Goal: Transaction & Acquisition: Purchase product/service

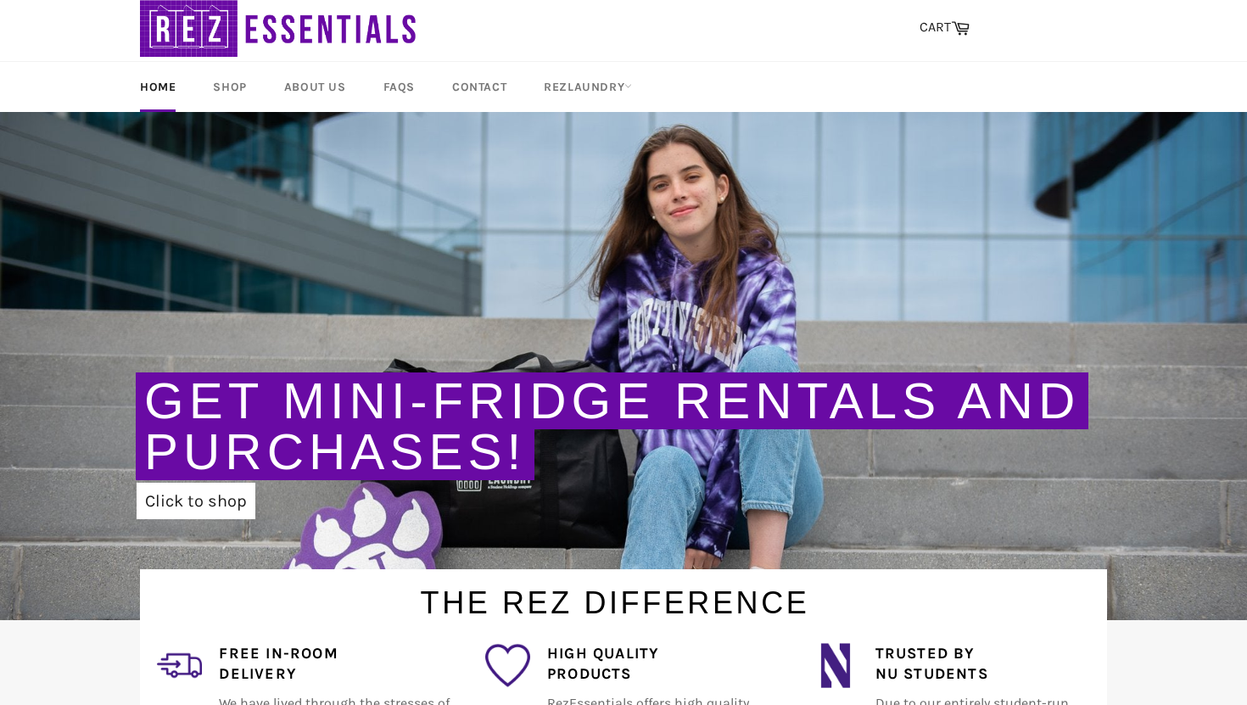
scroll to position [37, 0]
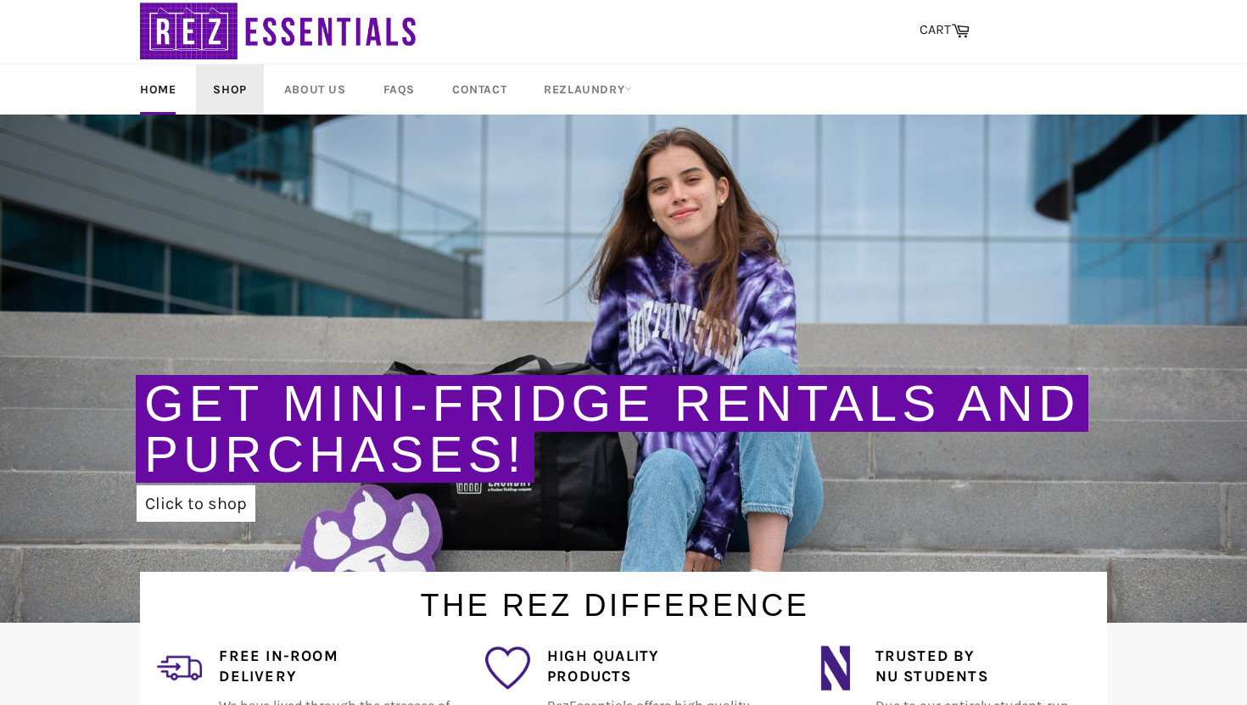
click at [238, 87] on link "Shop" at bounding box center [229, 89] width 67 height 50
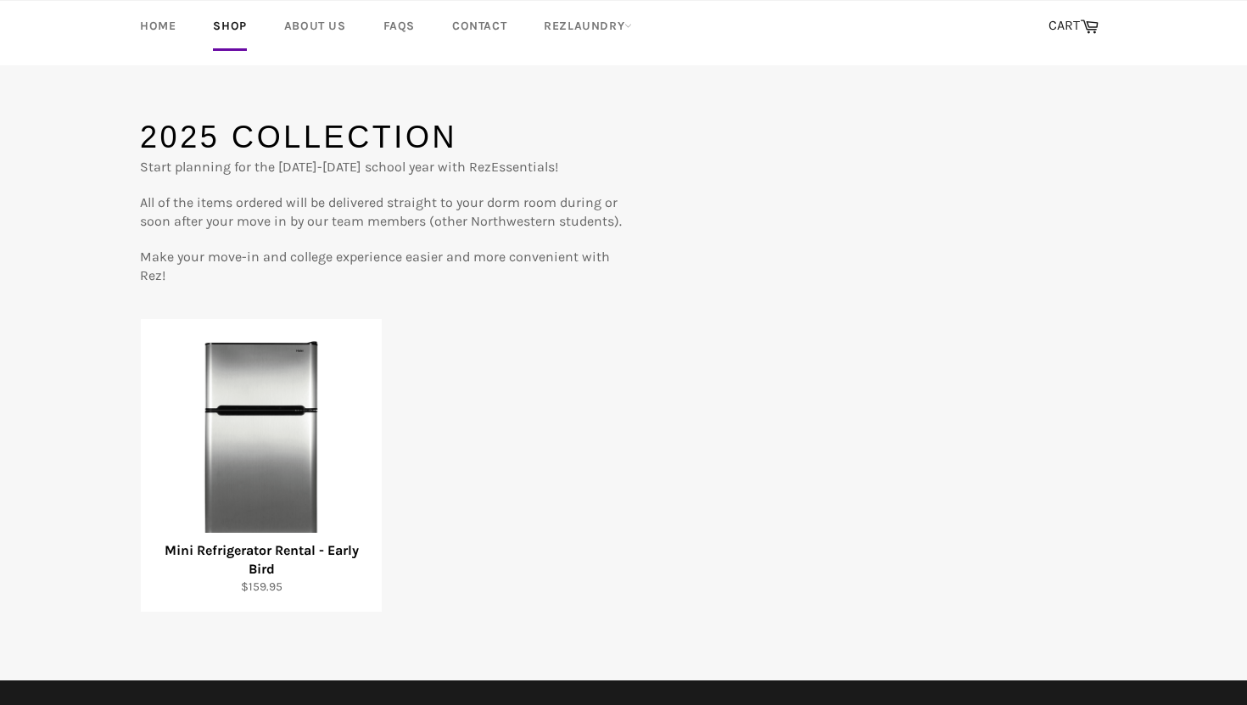
scroll to position [75, 0]
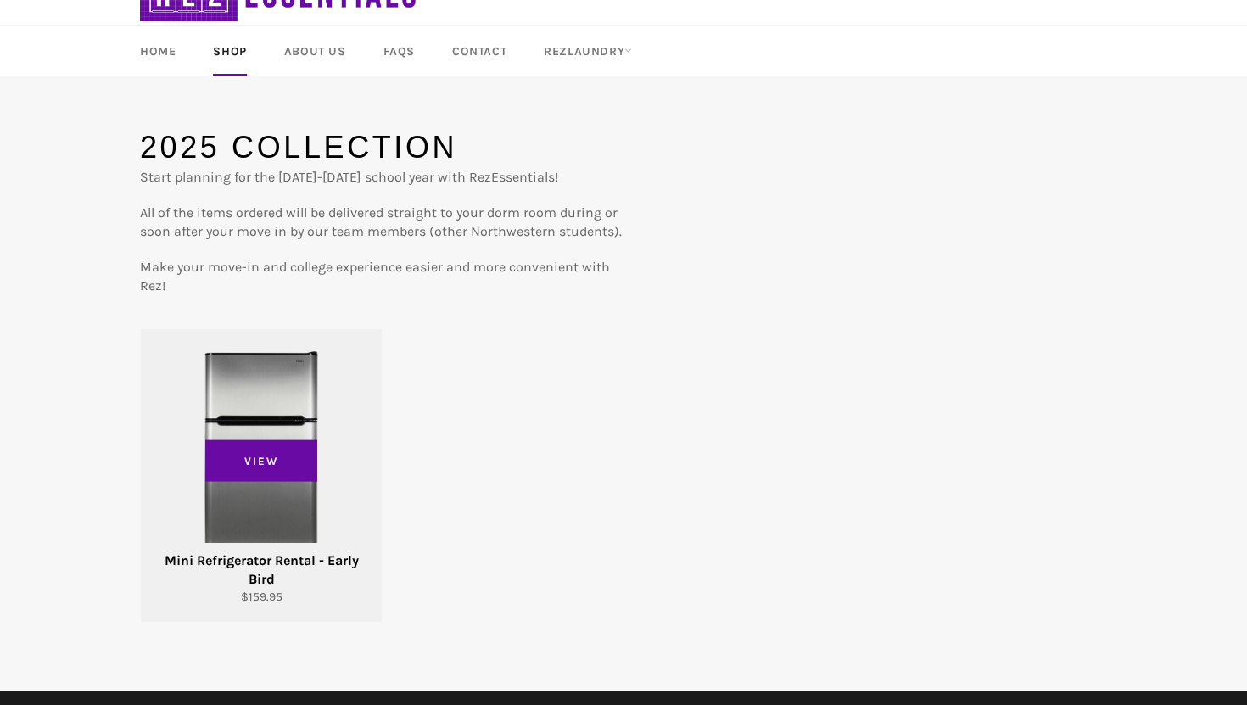
click at [266, 409] on div "View" at bounding box center [261, 475] width 241 height 293
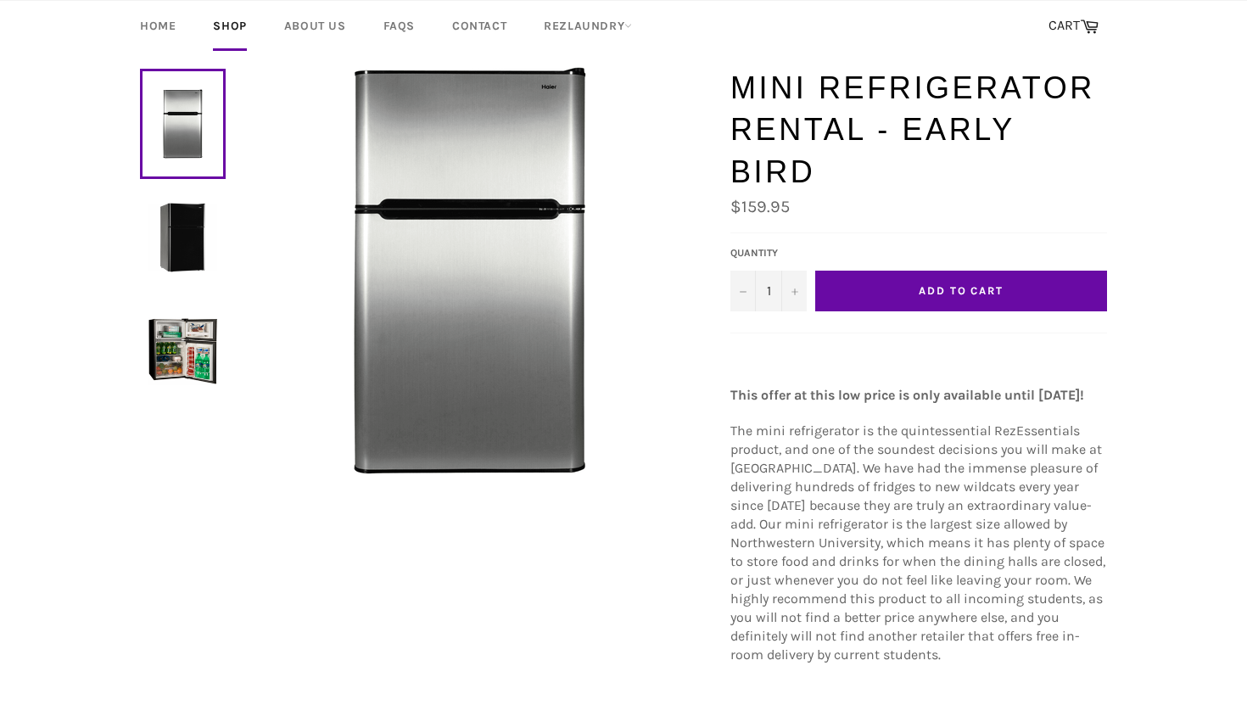
scroll to position [81, 0]
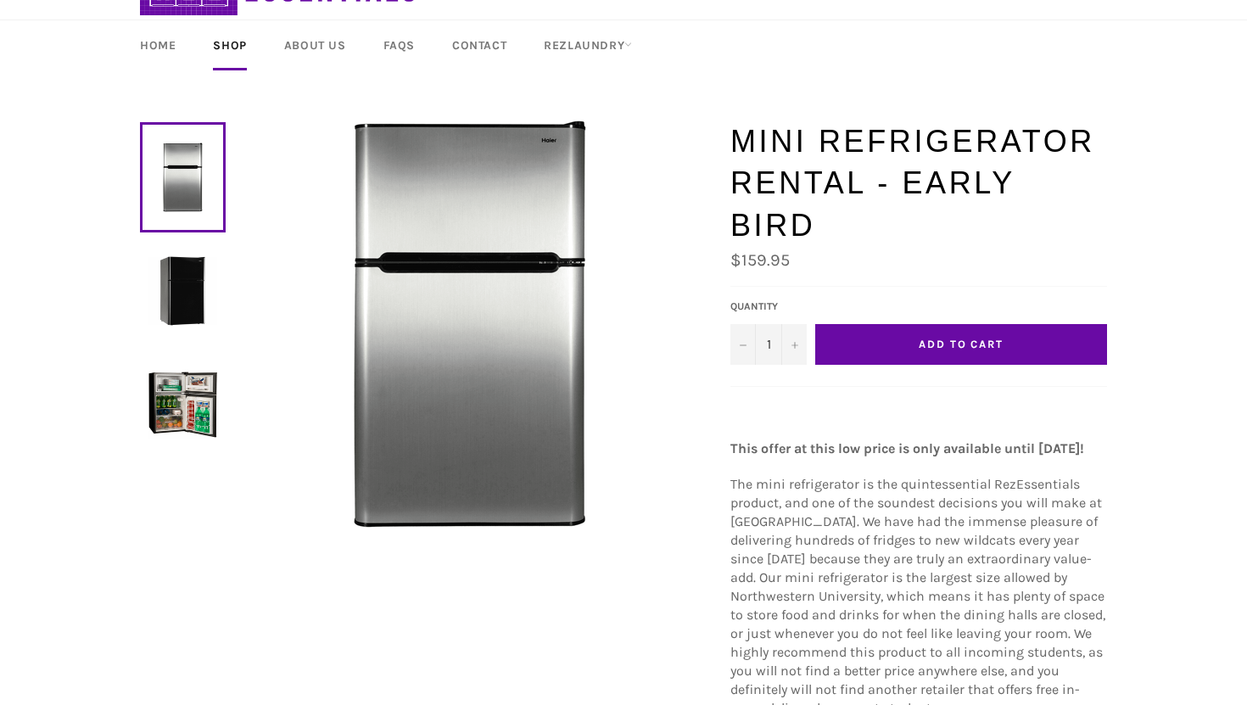
click at [185, 394] on img at bounding box center [182, 404] width 69 height 69
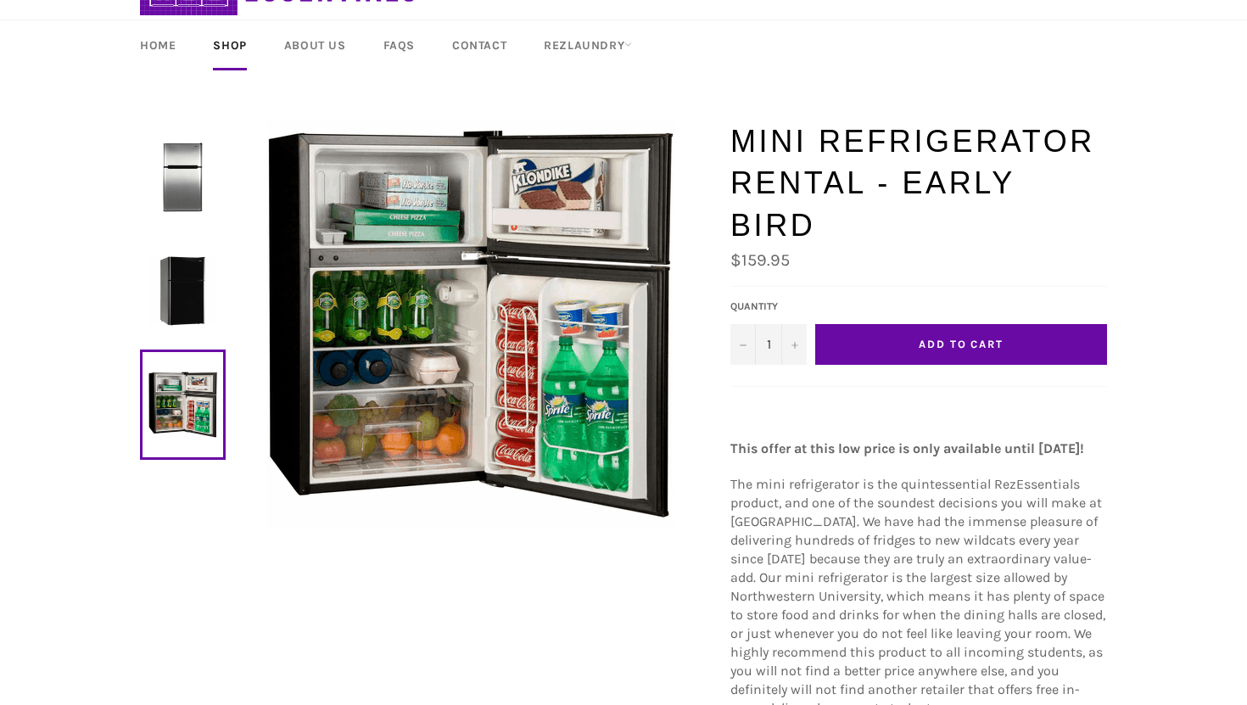
click at [948, 324] on button "Add to Cart" at bounding box center [961, 344] width 292 height 41
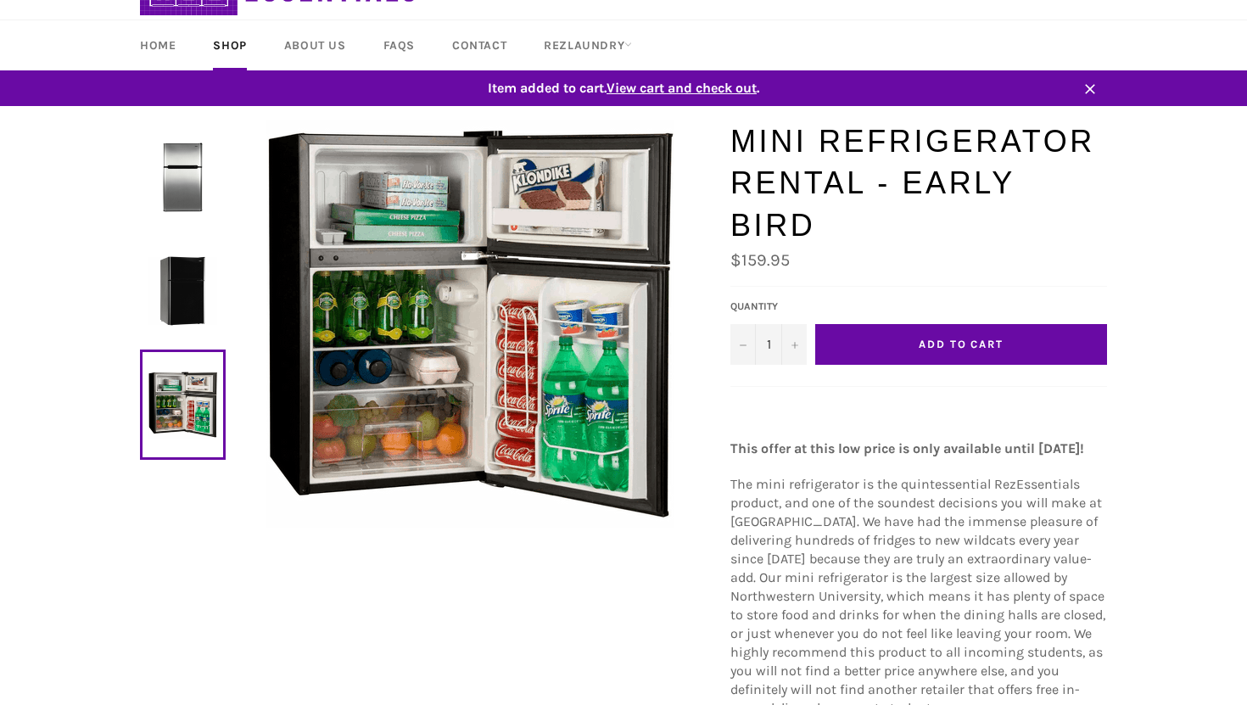
click at [692, 81] on span "View cart and check out" at bounding box center [682, 88] width 150 height 16
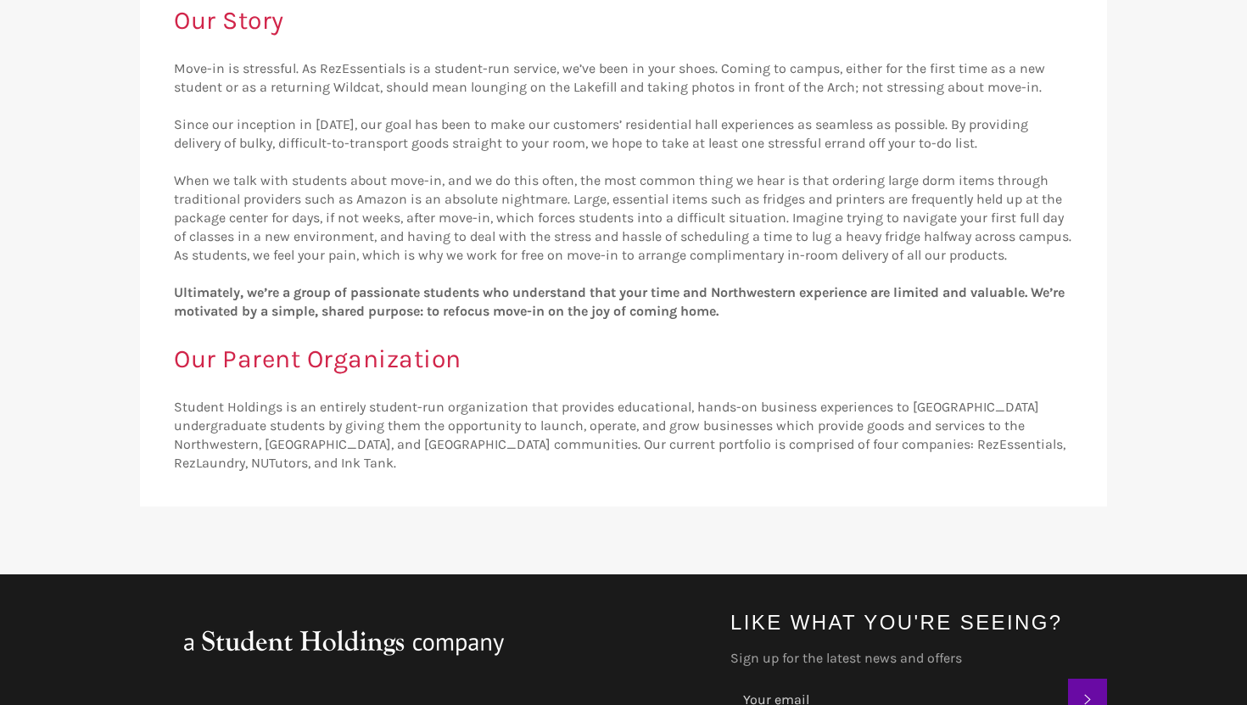
scroll to position [409, 0]
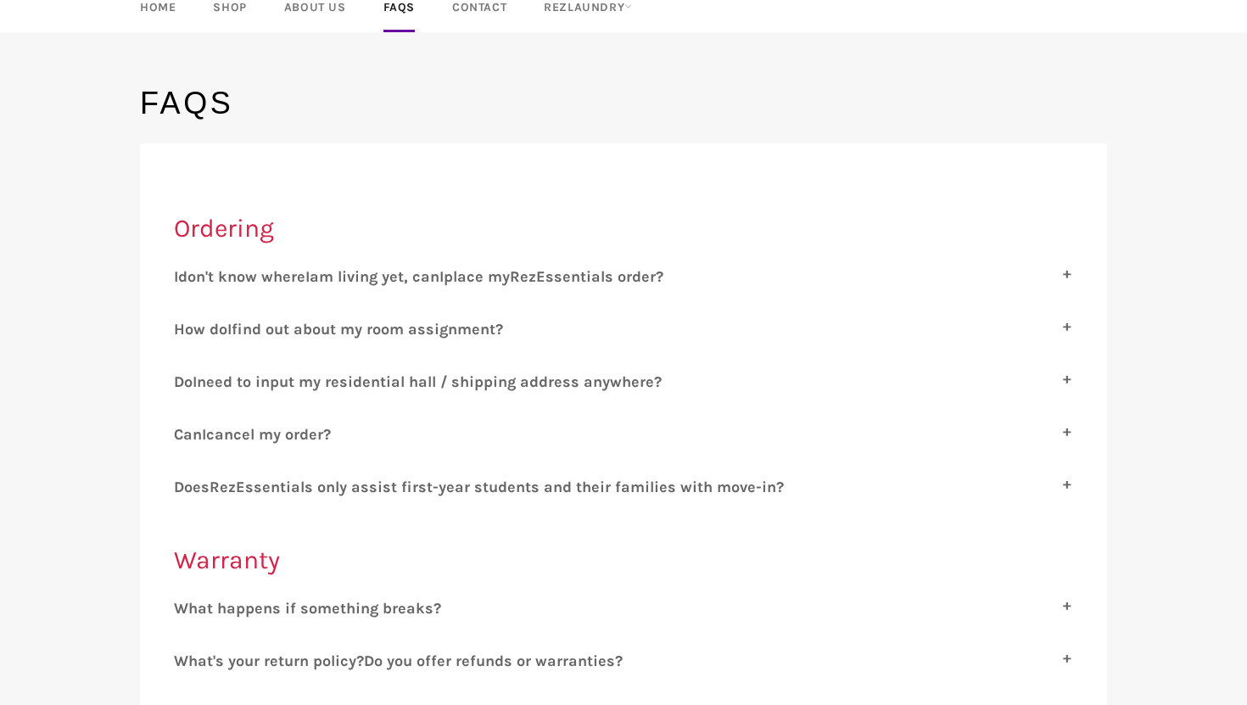
scroll to position [167, 0]
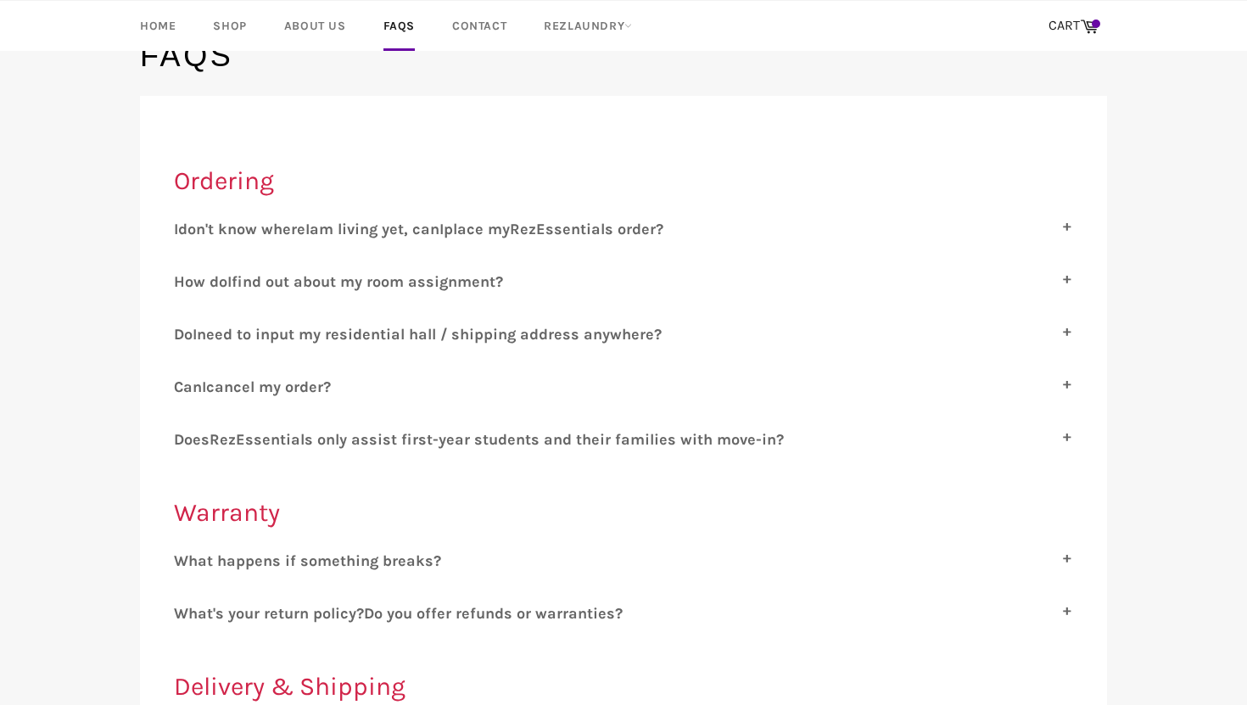
click at [735, 231] on label "I don't know where I am living yet, can I place my R ez E ssentials order?" at bounding box center [623, 229] width 899 height 19
click at [185, 231] on input "I don't know where I am living yet, can I place my R ez E ssentials order?" at bounding box center [179, 225] width 11 height 11
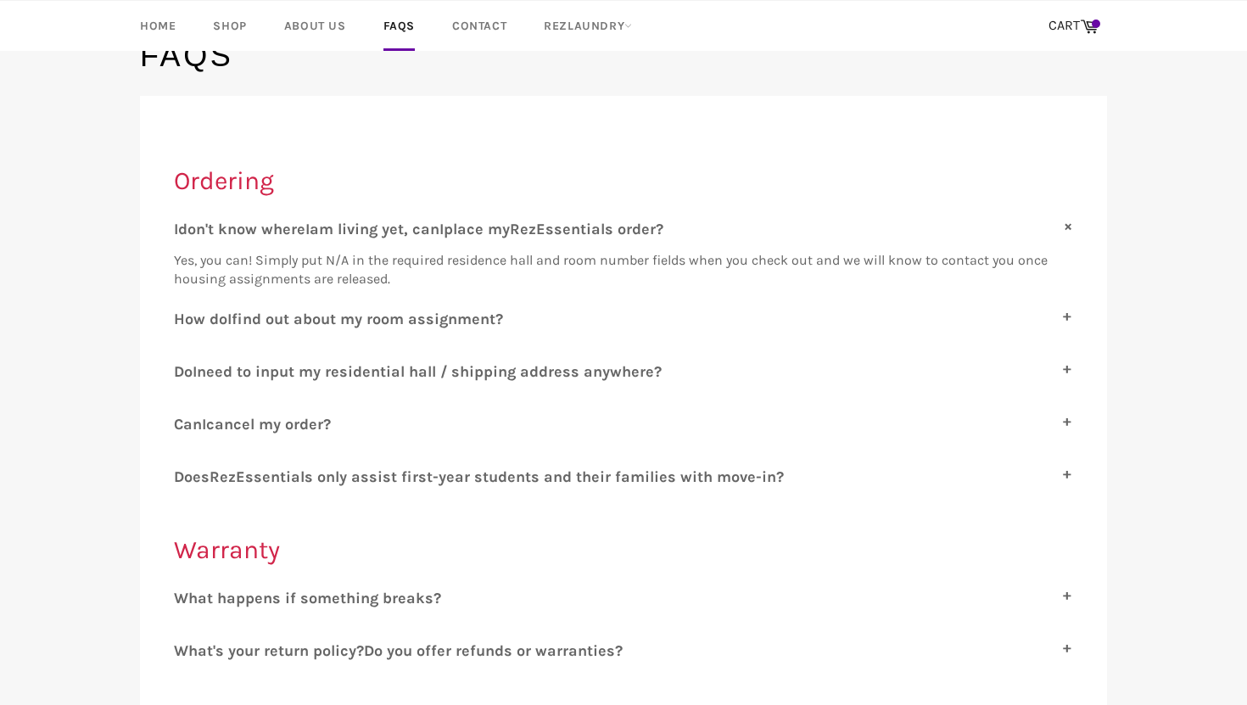
click at [735, 229] on label "I don't know where I am living yet, can I place my R ez E ssentials order?" at bounding box center [623, 229] width 899 height 19
click at [185, 229] on input "I don't know where I am living yet, can I place my R ez E ssentials order?" at bounding box center [179, 225] width 11 height 11
checkbox input "false"
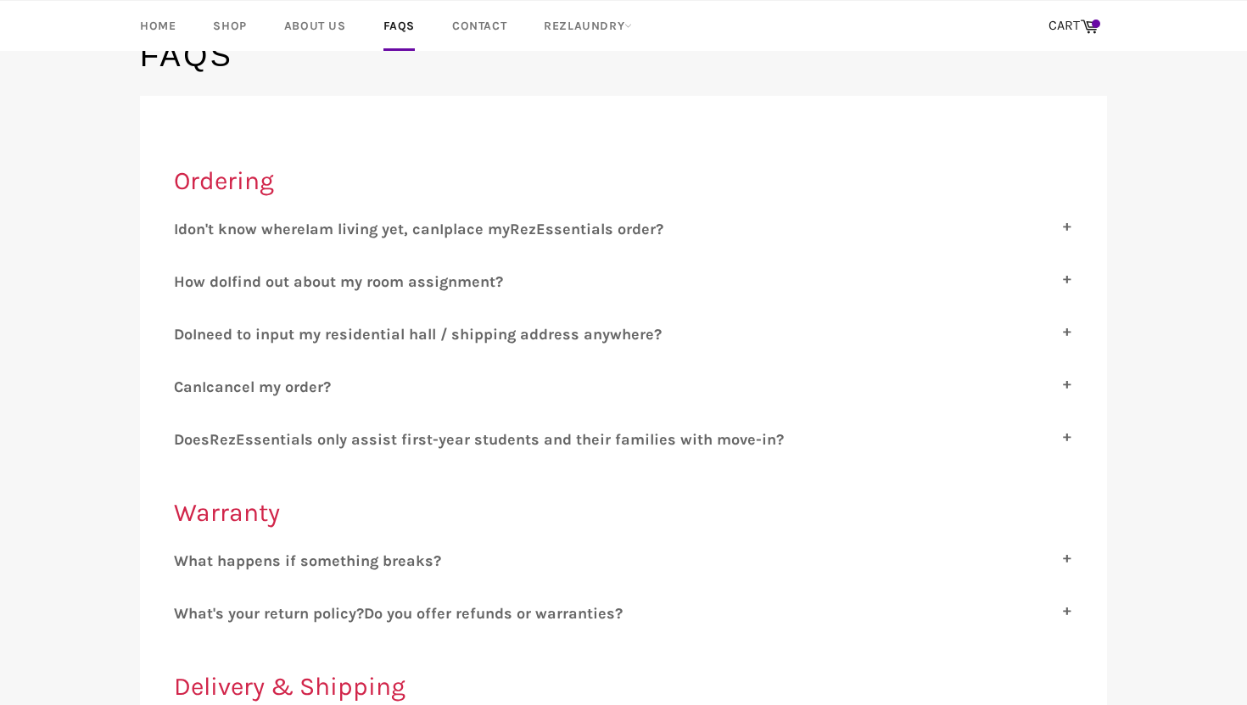
click at [706, 277] on label "H ow do I find out about my room assignment?" at bounding box center [623, 281] width 899 height 19
click at [185, 277] on input "H ow do I find out about my room assignment?" at bounding box center [179, 277] width 11 height 11
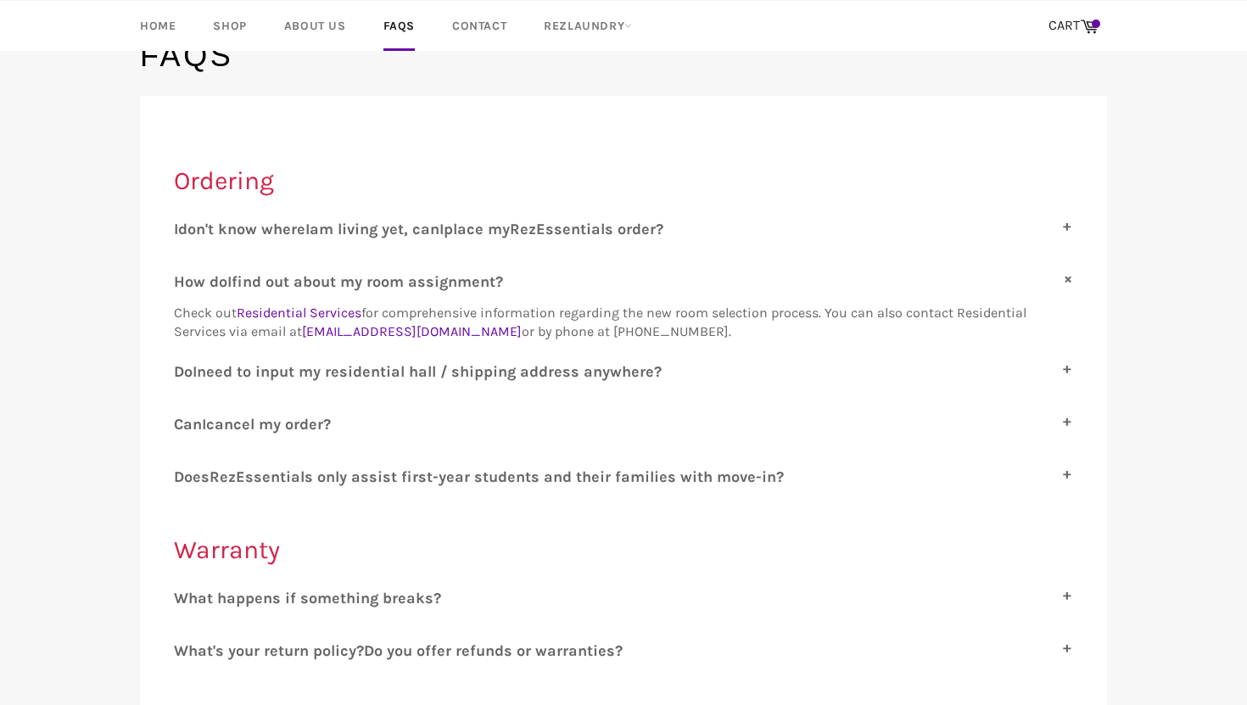
click at [706, 277] on label "H ow do I find out about my room assignment?" at bounding box center [623, 281] width 899 height 19
click at [185, 277] on input "H ow do I find out about my room assignment?" at bounding box center [179, 277] width 11 height 11
checkbox input "false"
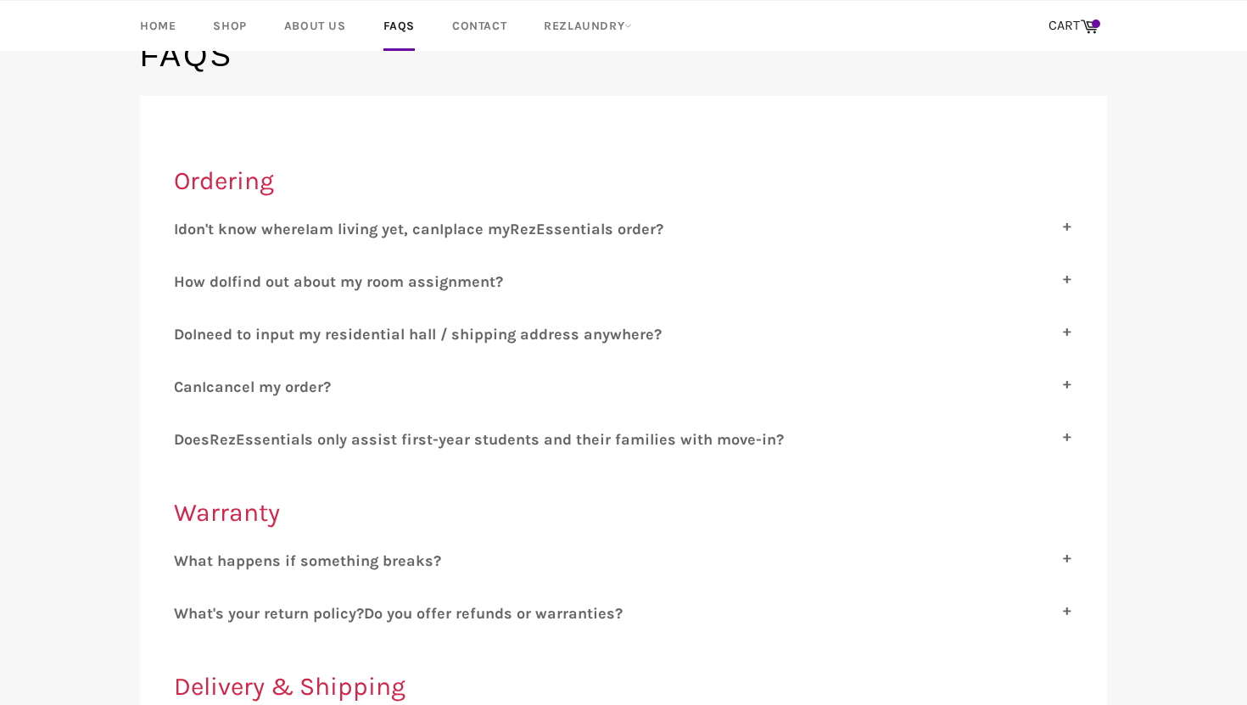
click at [638, 343] on div "D o I need to input my residential hall / shipping address anywhere? Nope! Our …" at bounding box center [623, 340] width 899 height 31
click at [641, 332] on span "need to input my residential hall / shipping address anywhere?" at bounding box center [429, 334] width 465 height 19
click at [185, 332] on input "D o I need to input my residential hall / shipping address anywhere?" at bounding box center [179, 330] width 11 height 11
checkbox input "true"
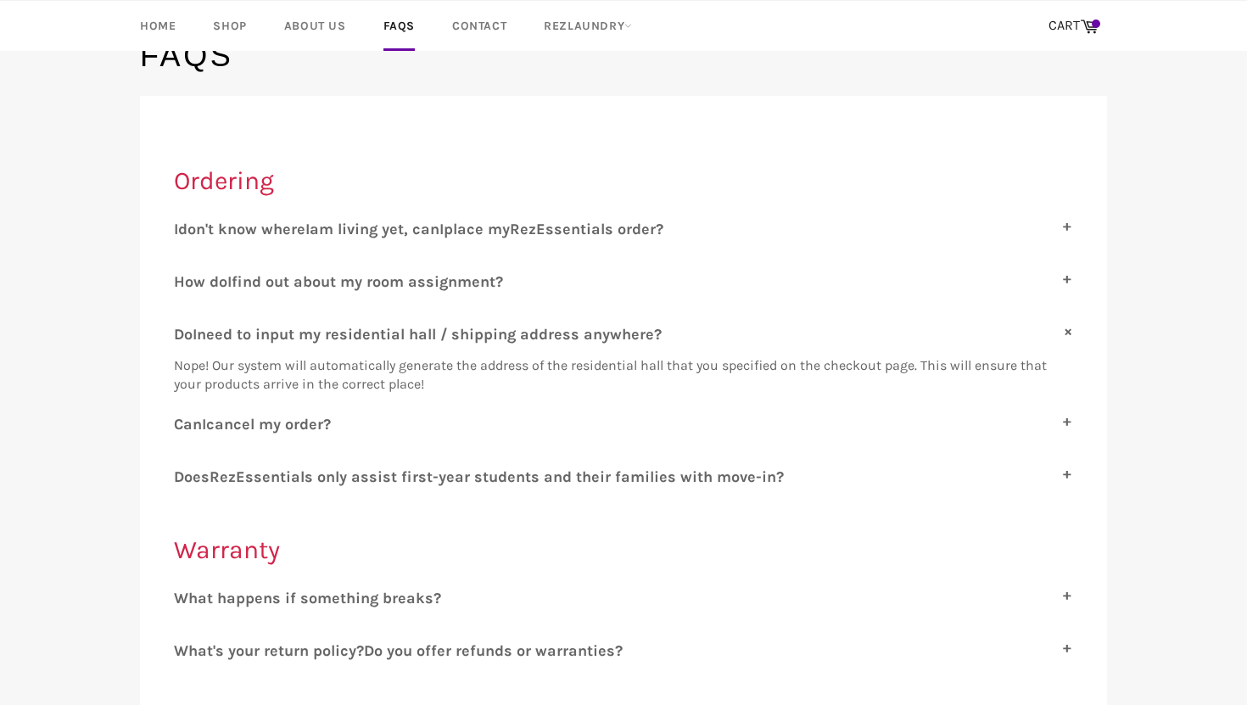
click at [510, 421] on label "C an I cancel my order?" at bounding box center [623, 424] width 899 height 19
click at [185, 421] on input "C an I cancel my order?" at bounding box center [179, 420] width 11 height 11
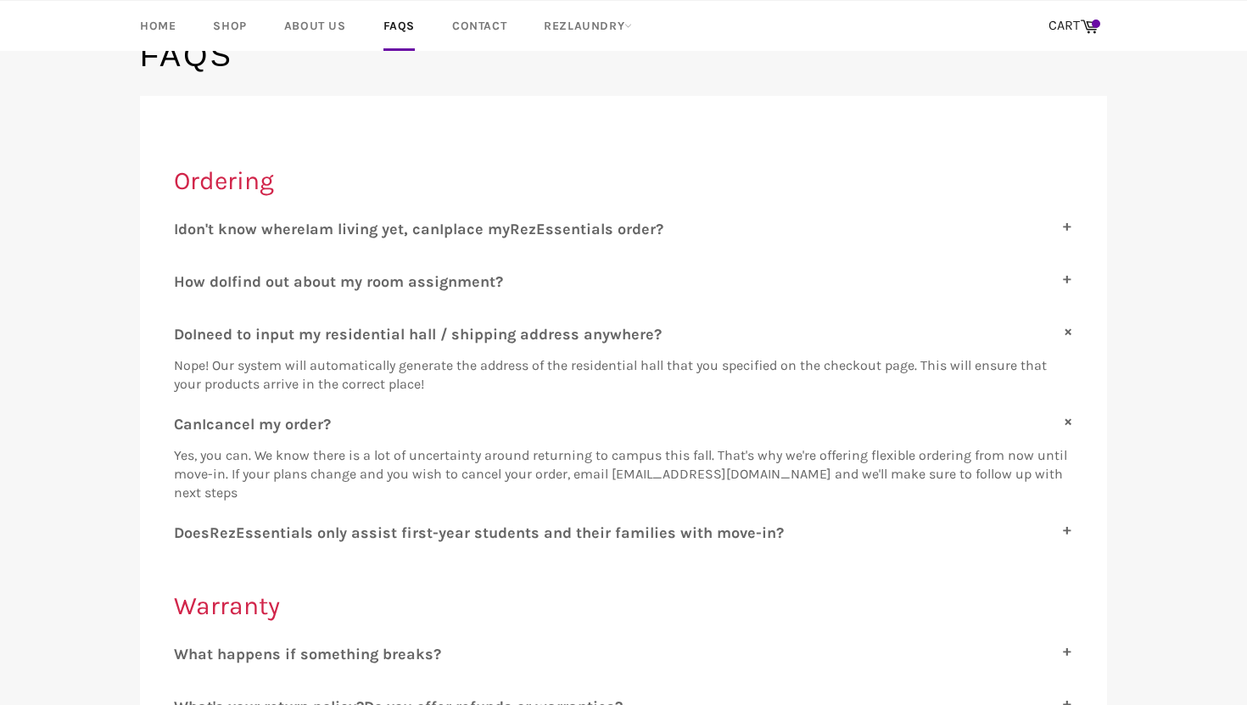
click at [510, 421] on label "C an I cancel my order?" at bounding box center [623, 424] width 899 height 19
click at [185, 421] on input "C an I cancel my order?" at bounding box center [179, 420] width 11 height 11
checkbox input "false"
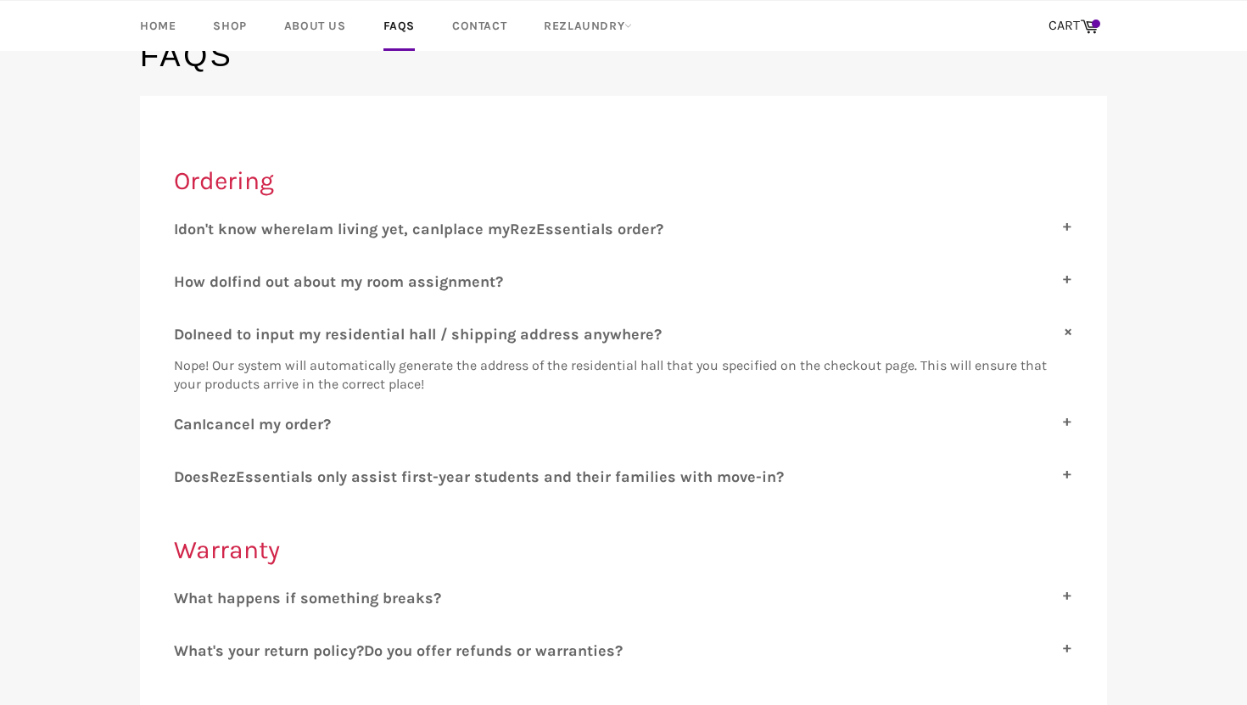
click at [499, 467] on span "ssentials only assist first-year students and their families with move-in?" at bounding box center [514, 476] width 539 height 19
click at [185, 467] on input "D oes R ez E ssentials only assist first-year students and their families with …" at bounding box center [179, 472] width 11 height 11
checkbox input "true"
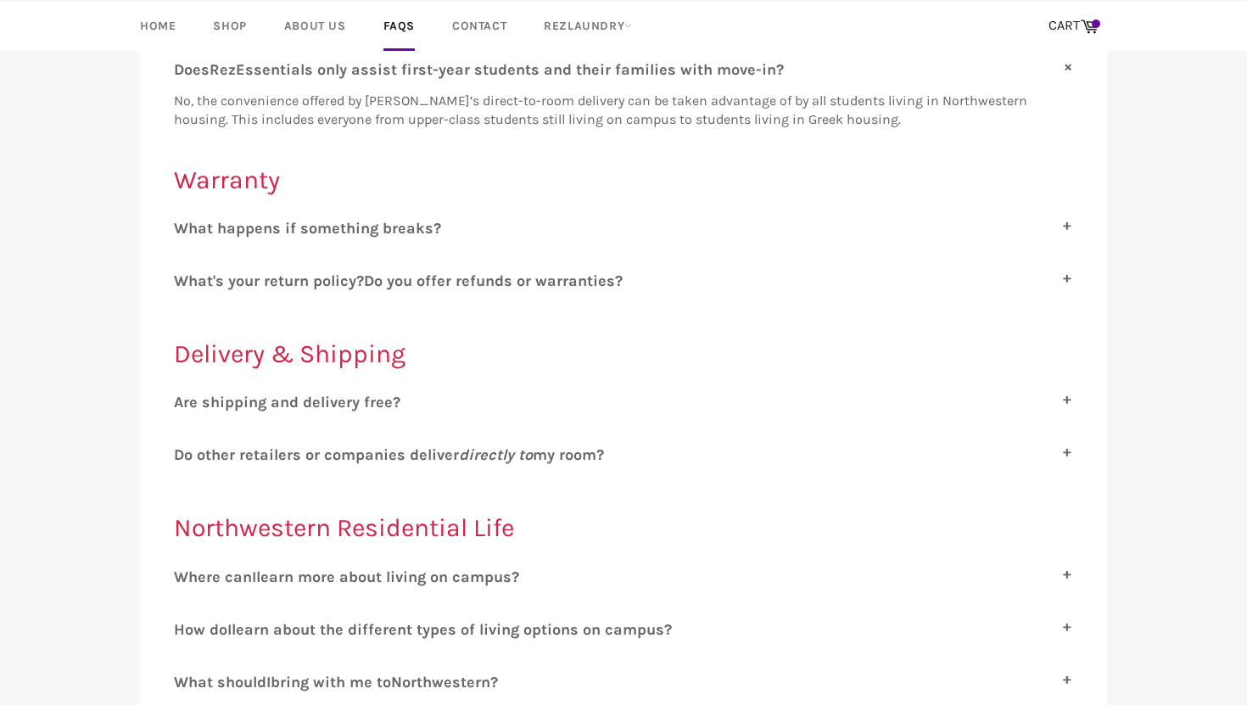
scroll to position [578, 0]
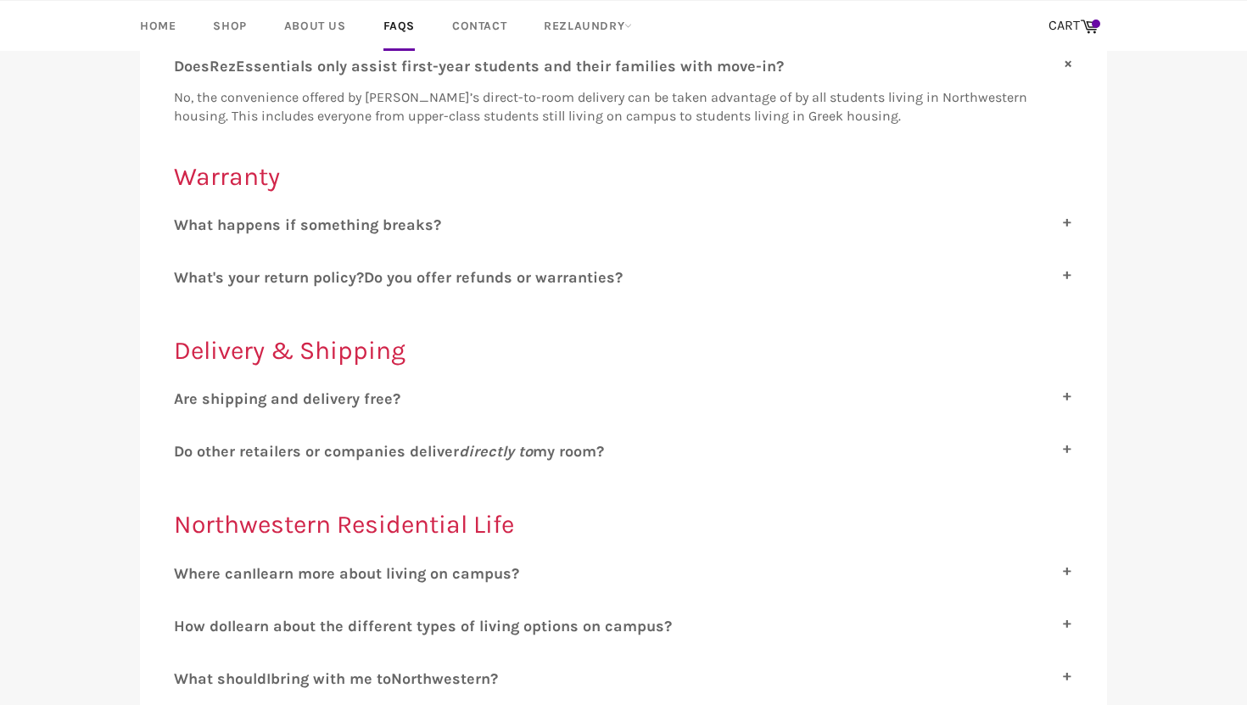
click at [356, 395] on span "re shipping and delivery free?" at bounding box center [291, 398] width 217 height 19
click at [185, 395] on input "A re shipping and delivery free?" at bounding box center [179, 394] width 11 height 11
checkbox input "true"
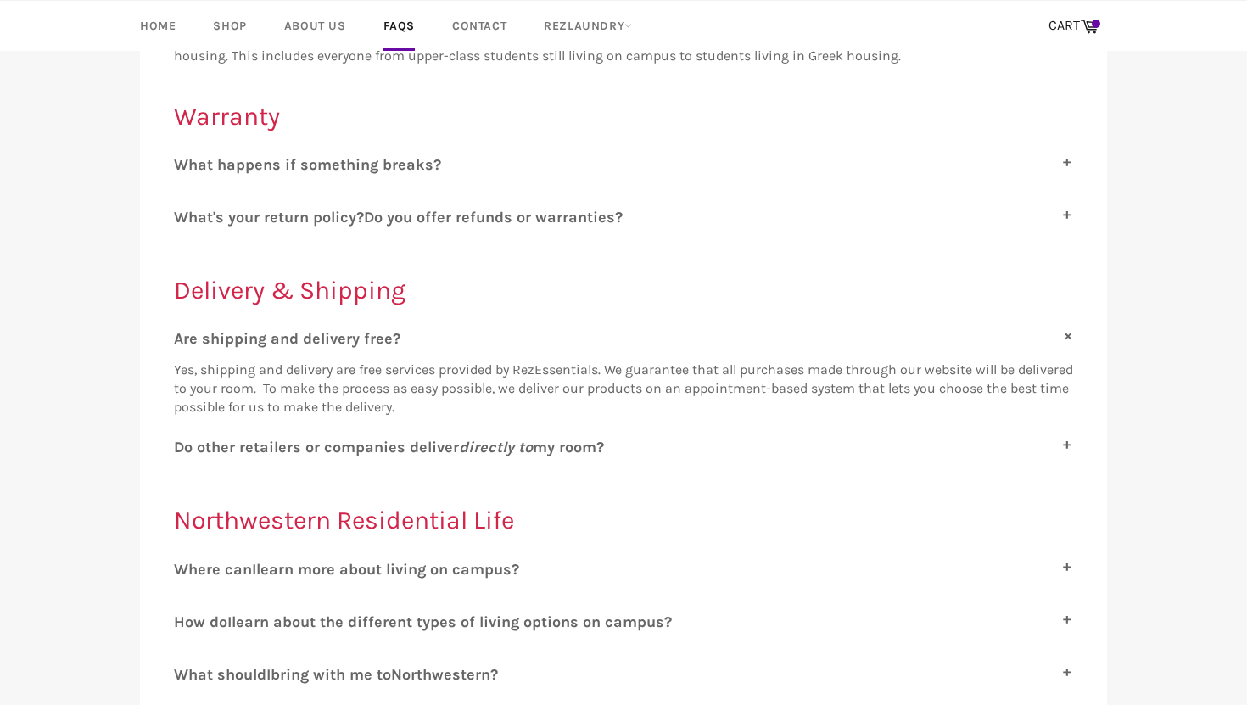
scroll to position [640, 0]
